Goal: Task Accomplishment & Management: Manage account settings

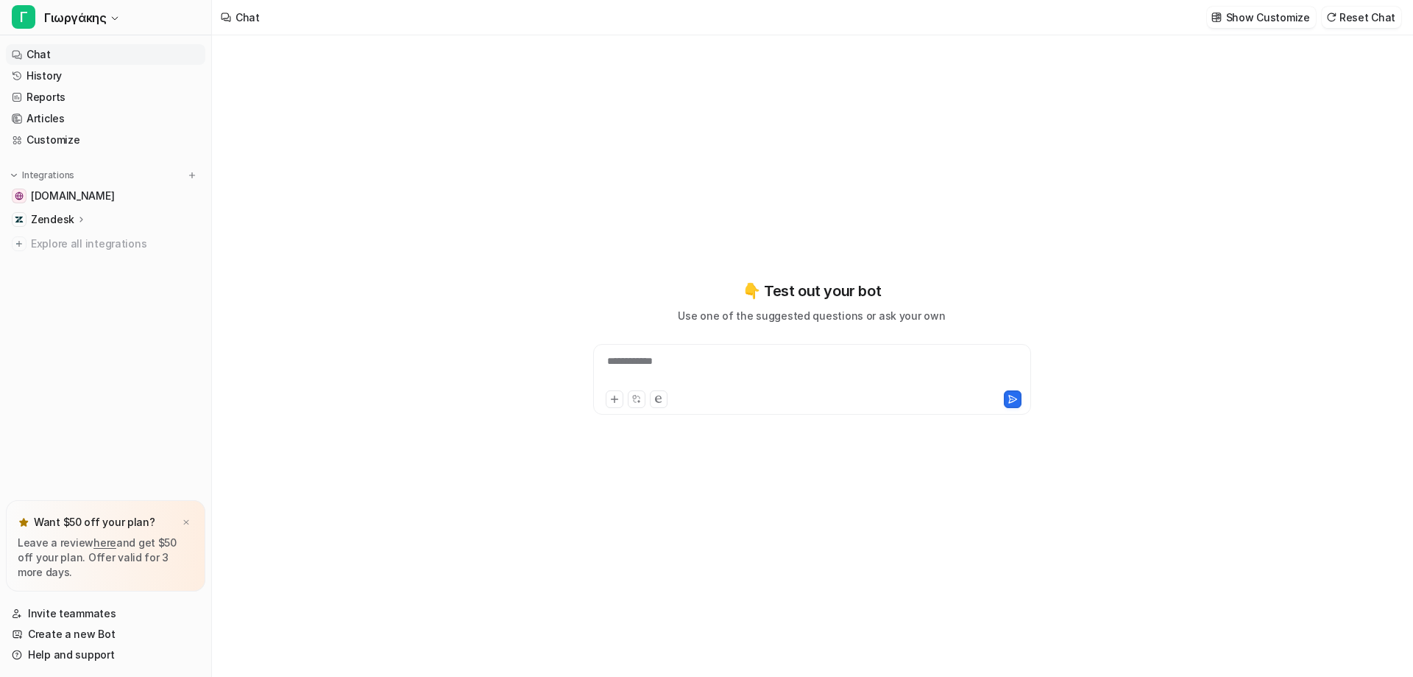
type textarea "**********"
click at [88, 15] on span "Γιωργάκης" at bounding box center [75, 17] width 62 height 21
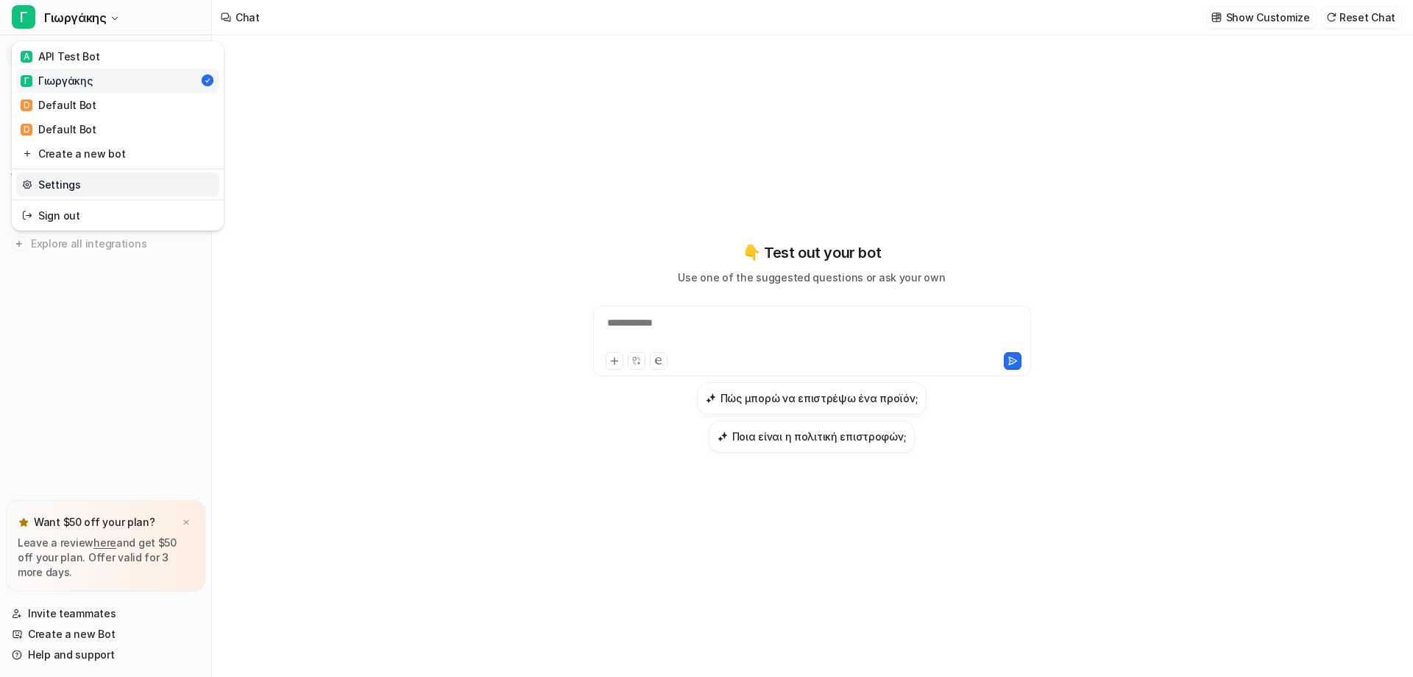
click at [107, 186] on link "Settings" at bounding box center [117, 184] width 203 height 24
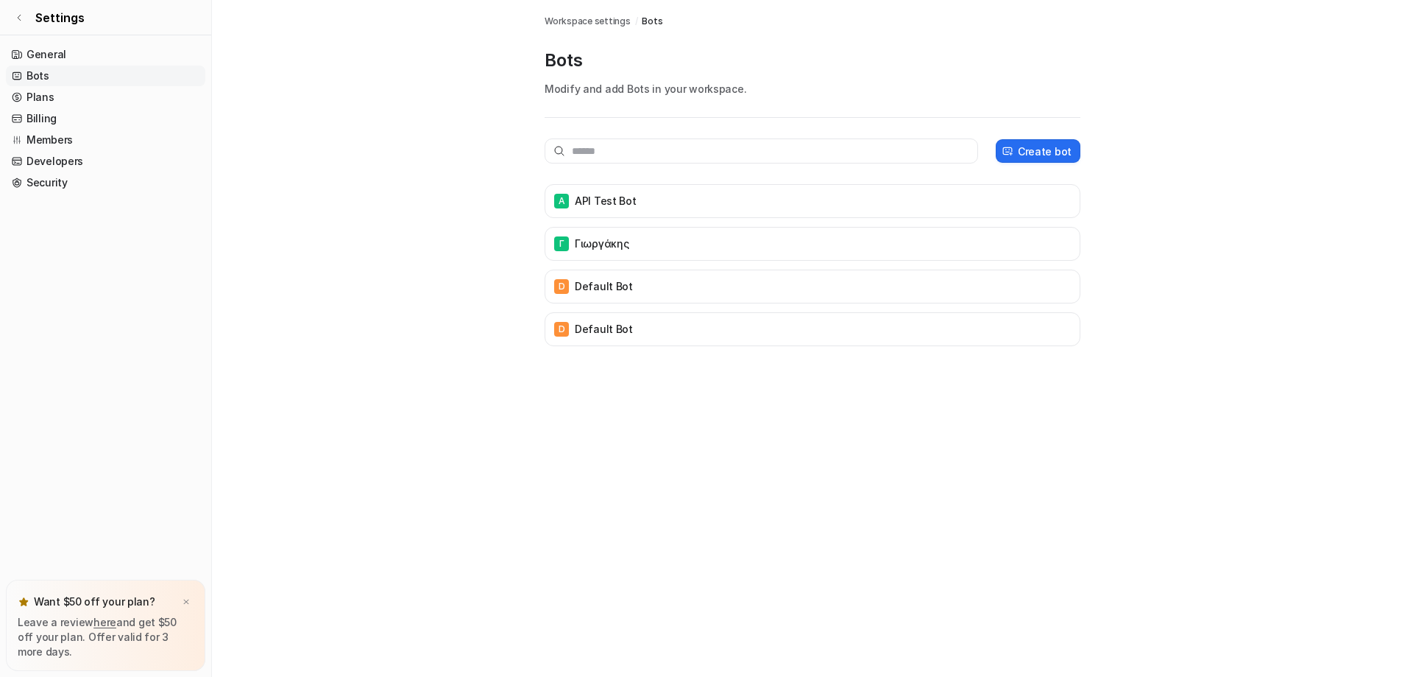
click at [85, 129] on ul "General Bots Plans Billing Members Developers Security" at bounding box center [105, 118] width 199 height 149
click at [91, 118] on link "Billing" at bounding box center [105, 118] width 199 height 21
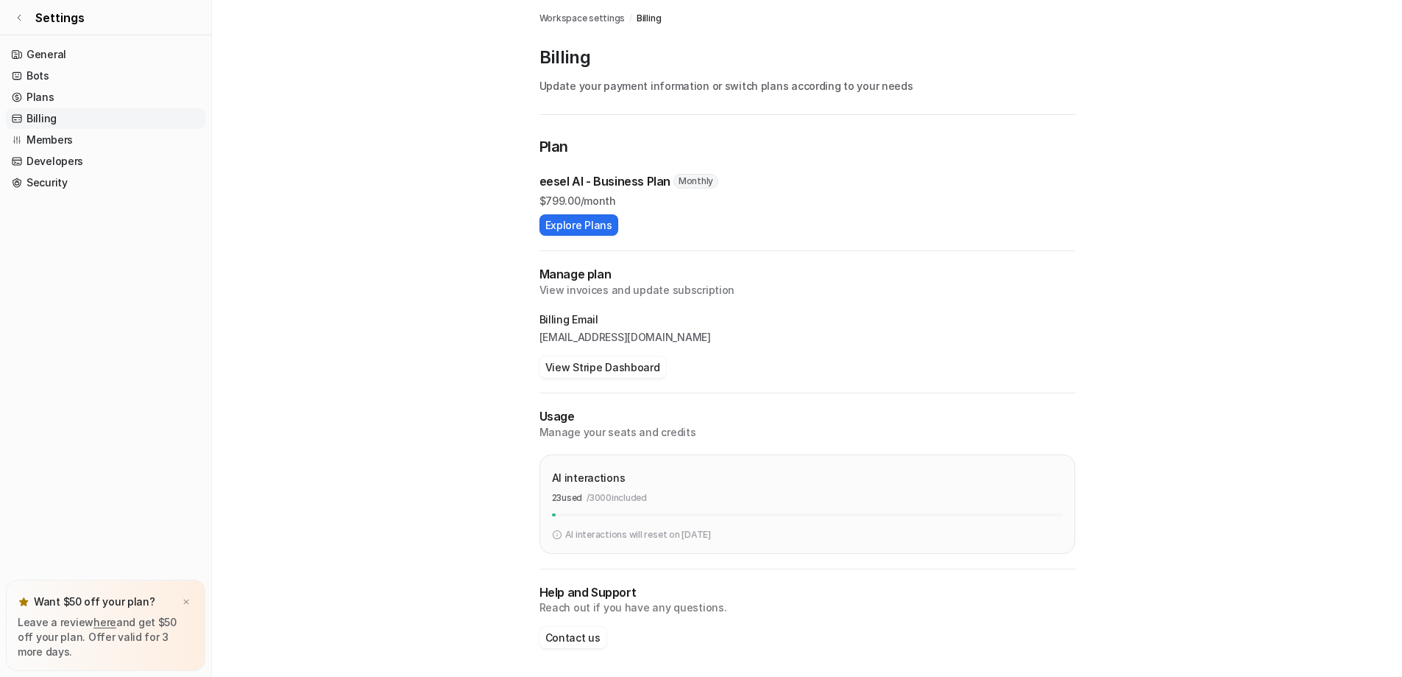
scroll to position [4, 0]
click at [612, 372] on button "View Stripe Dashboard" at bounding box center [603, 366] width 127 height 21
